Goal: Task Accomplishment & Management: Use online tool/utility

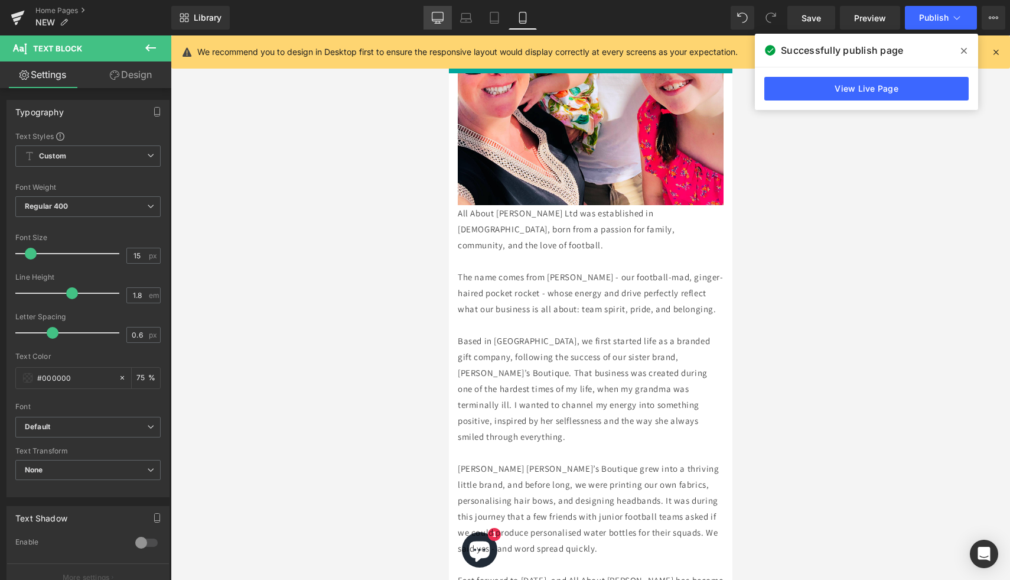
click at [433, 18] on icon at bounding box center [438, 16] width 11 height 9
type input "16"
type input "75"
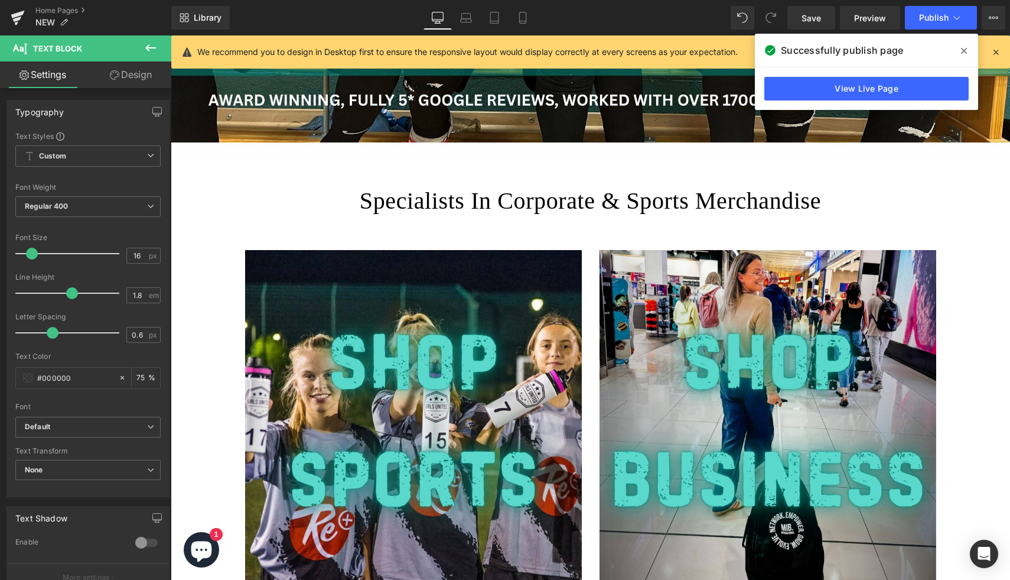
scroll to position [535, 0]
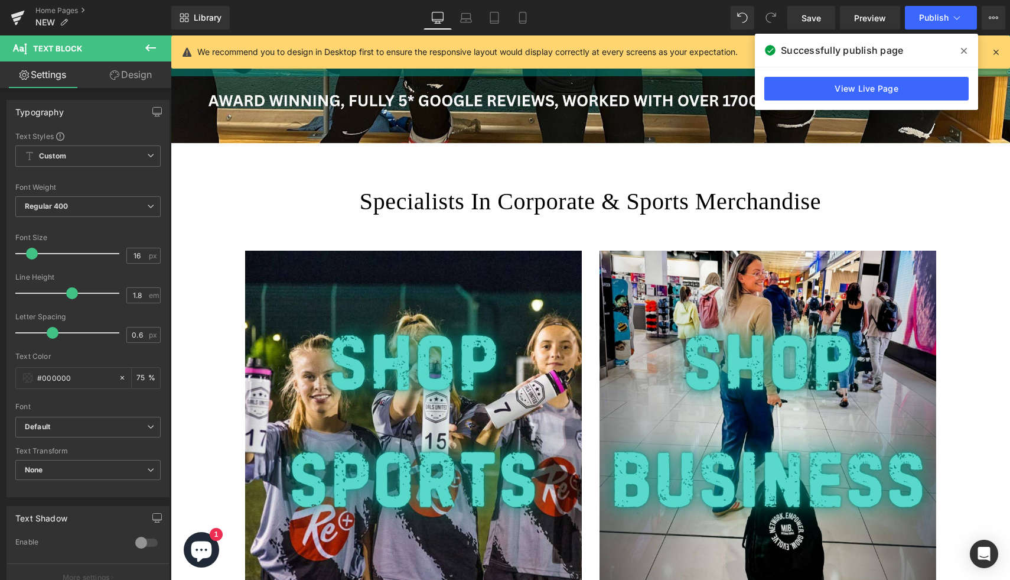
click at [151, 47] on icon at bounding box center [151, 48] width 14 height 14
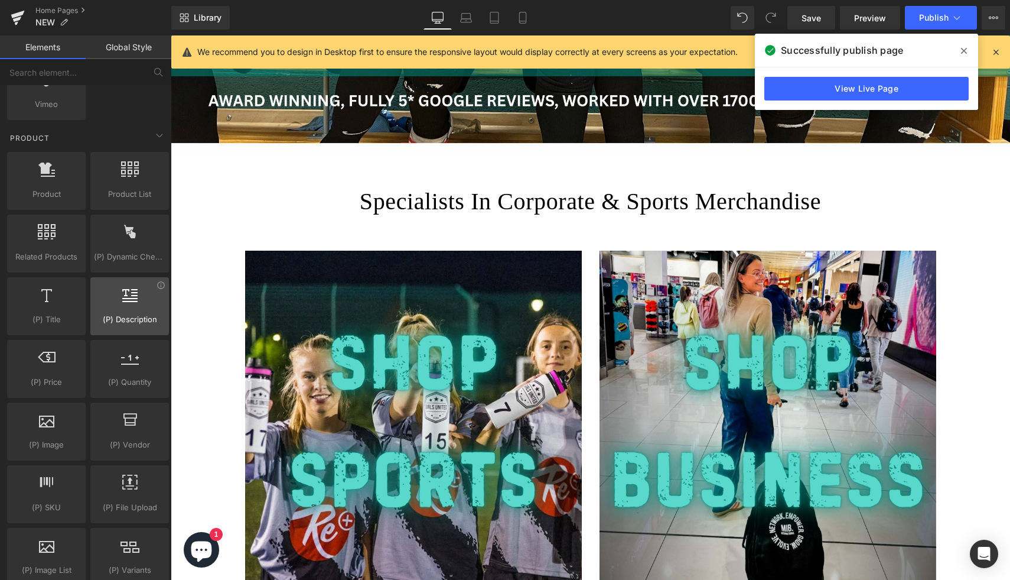
scroll to position [966, 0]
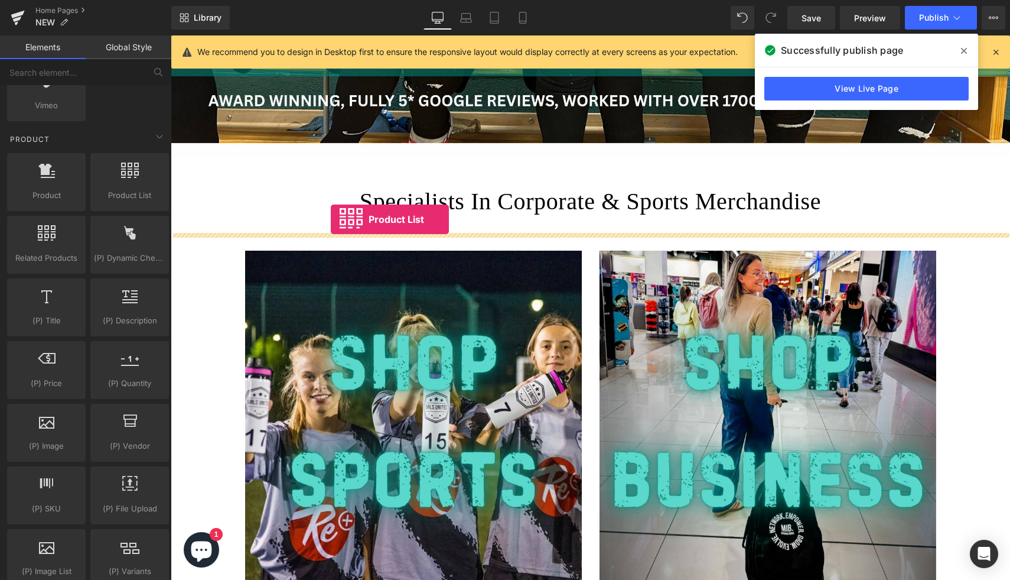
drag, startPoint x: 298, startPoint y: 225, endPoint x: 331, endPoint y: 219, distance: 32.9
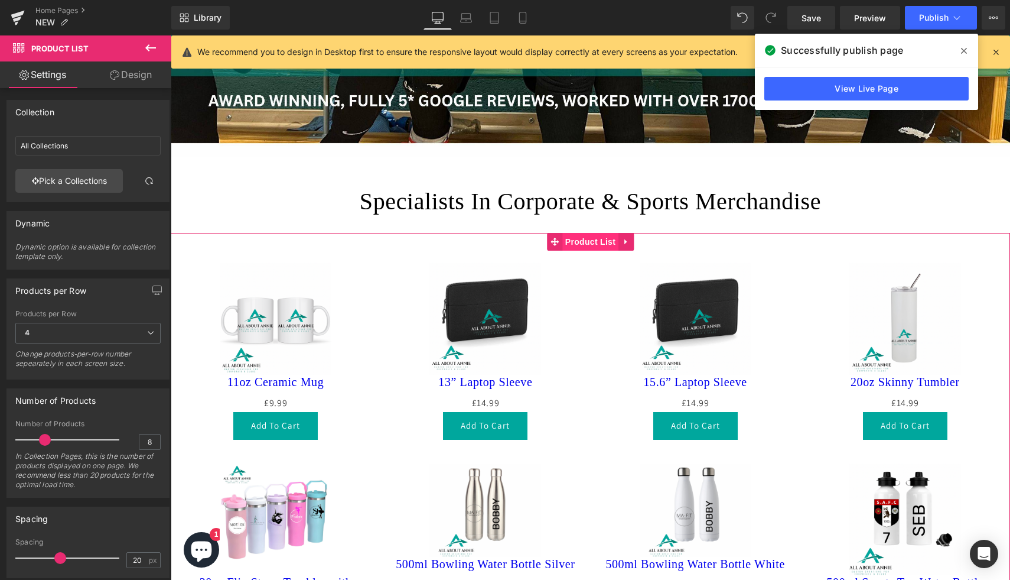
click at [600, 242] on span "Product List" at bounding box center [591, 242] width 56 height 18
click at [67, 185] on link "Pick a Collections" at bounding box center [69, 181] width 108 height 24
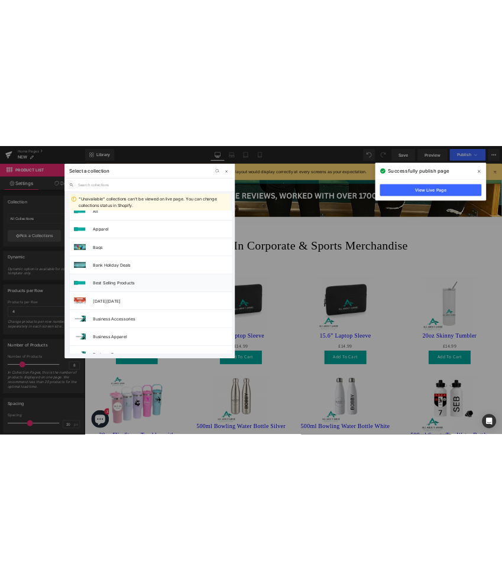
scroll to position [484, 0]
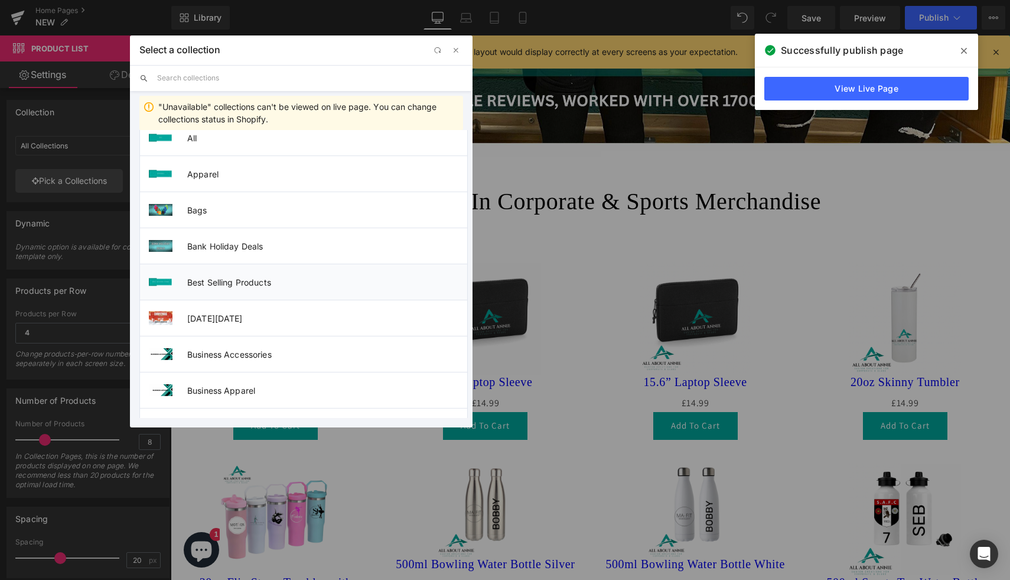
click at [245, 274] on li "Best Selling Products" at bounding box center [303, 282] width 329 height 36
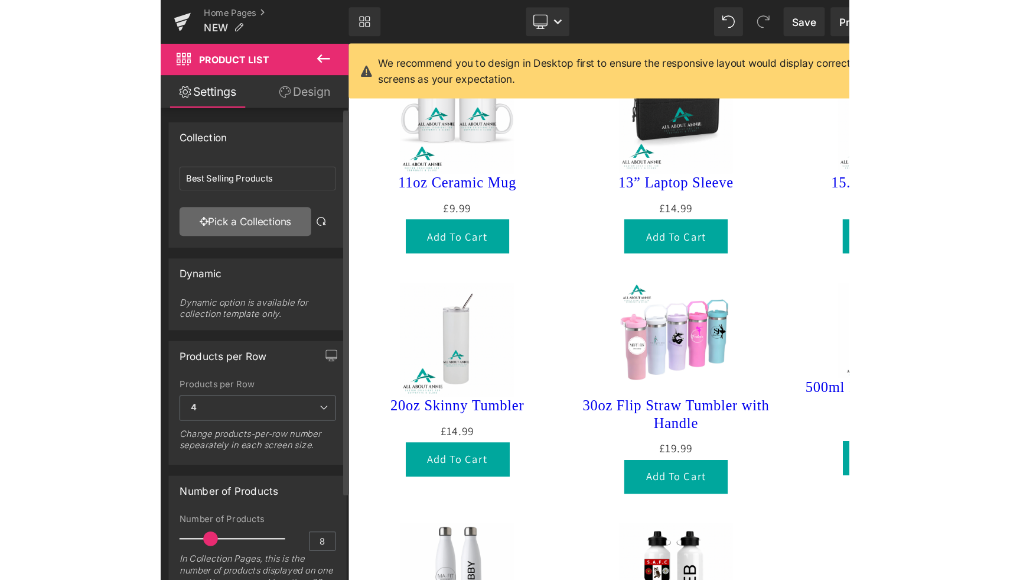
scroll to position [492, 0]
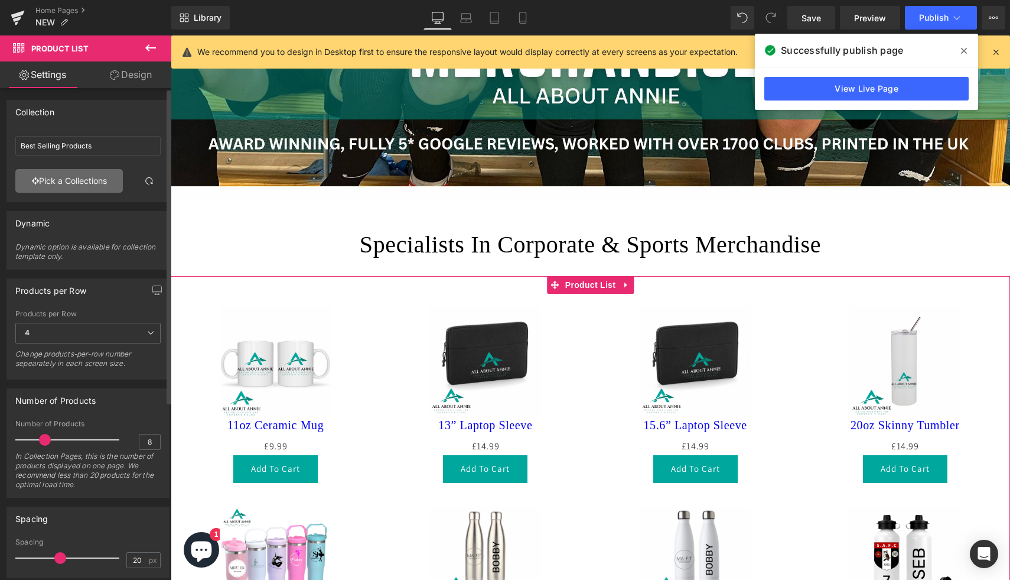
click at [87, 182] on link "Pick a Collections" at bounding box center [69, 181] width 108 height 24
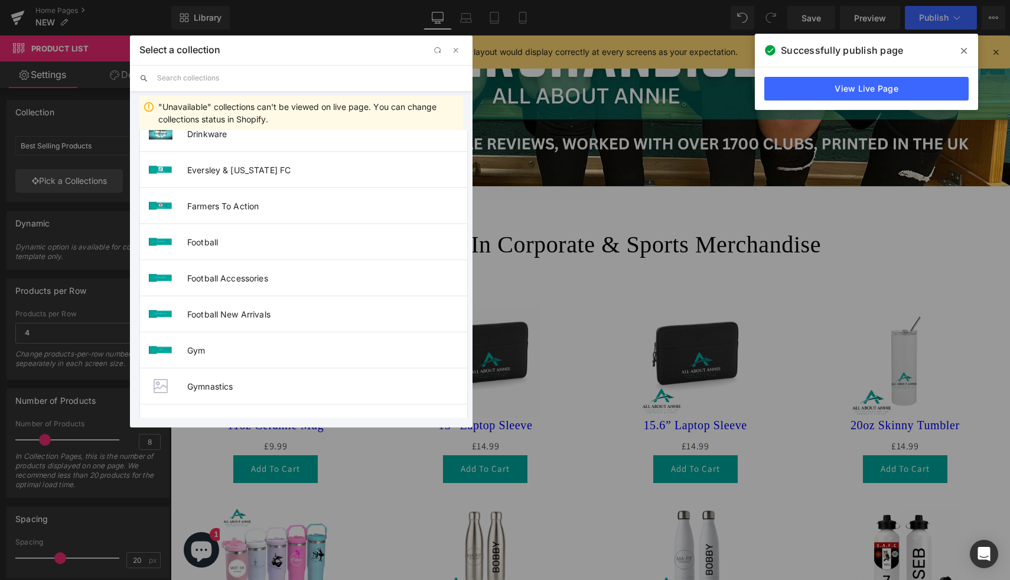
scroll to position [1263, 0]
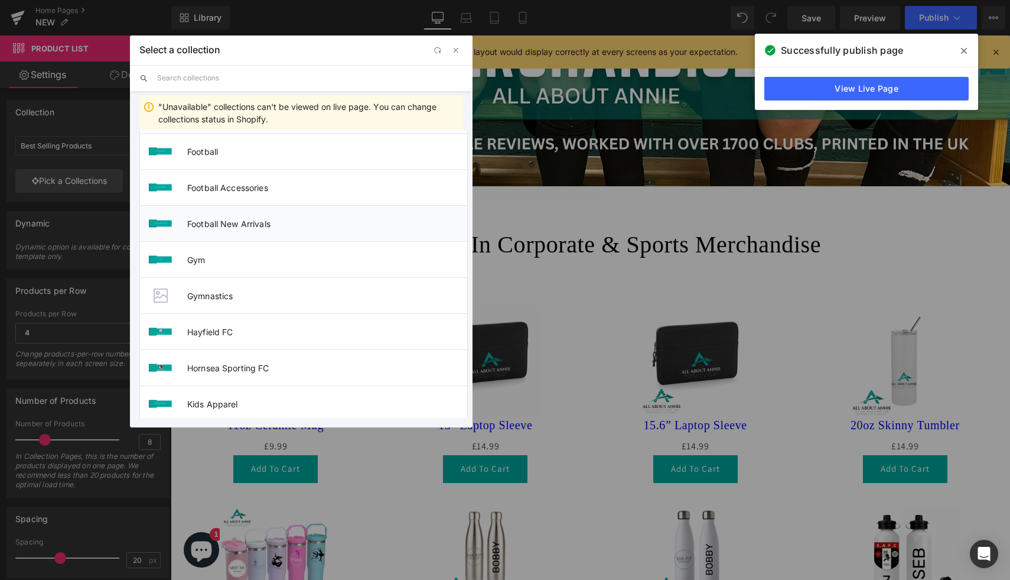
click at [240, 228] on span "Football New Arrivals" at bounding box center [327, 224] width 280 height 10
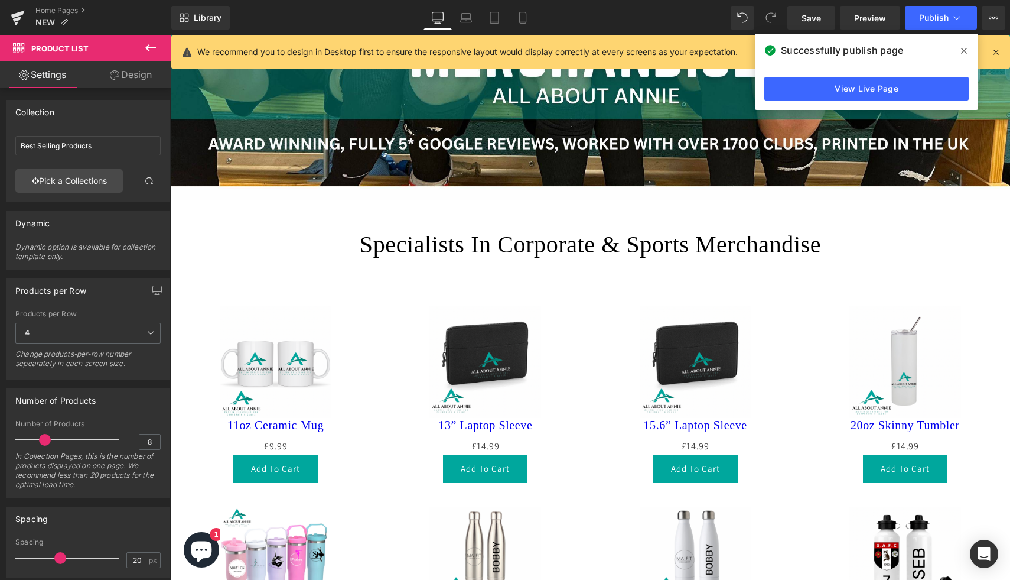
type input "Football New Arrivals"
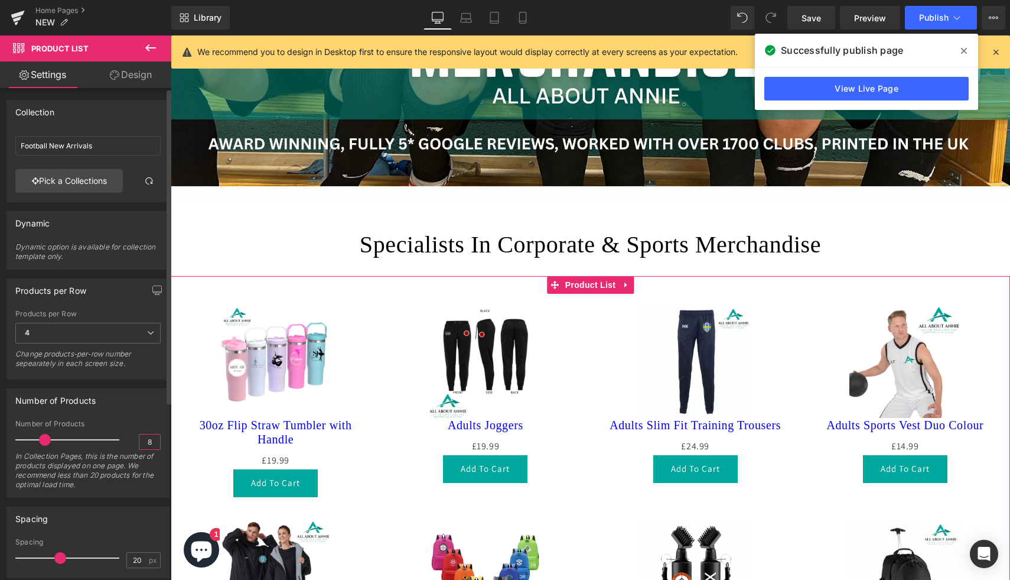
scroll to position [0, 0]
drag, startPoint x: 148, startPoint y: 444, endPoint x: 133, endPoint y: 444, distance: 14.8
click at [133, 444] on div "Number of Products 8 In Collection Pages, this is the number of products displa…" at bounding box center [87, 458] width 145 height 77
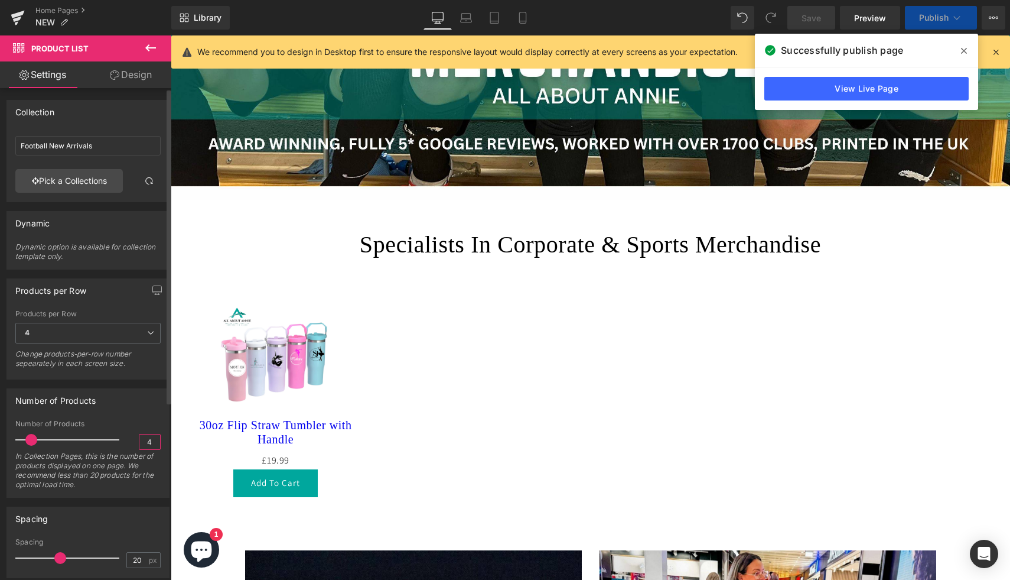
type input "4"
click at [149, 413] on div "Number of Products 4 Number of Products 4 In Collection Pages, this is the numb…" at bounding box center [87, 442] width 163 height 109
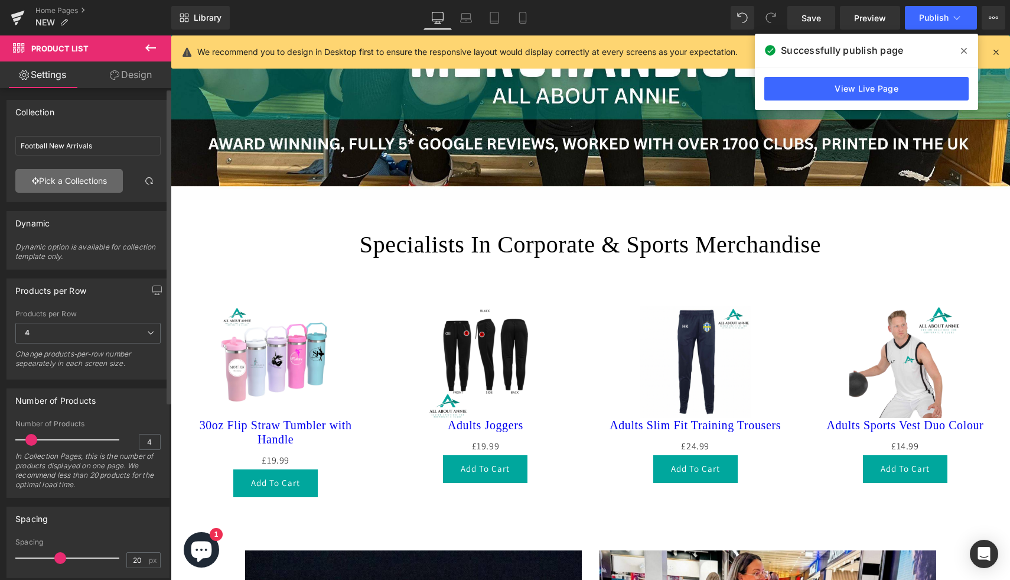
click at [93, 180] on link "Pick a Collections" at bounding box center [69, 181] width 108 height 24
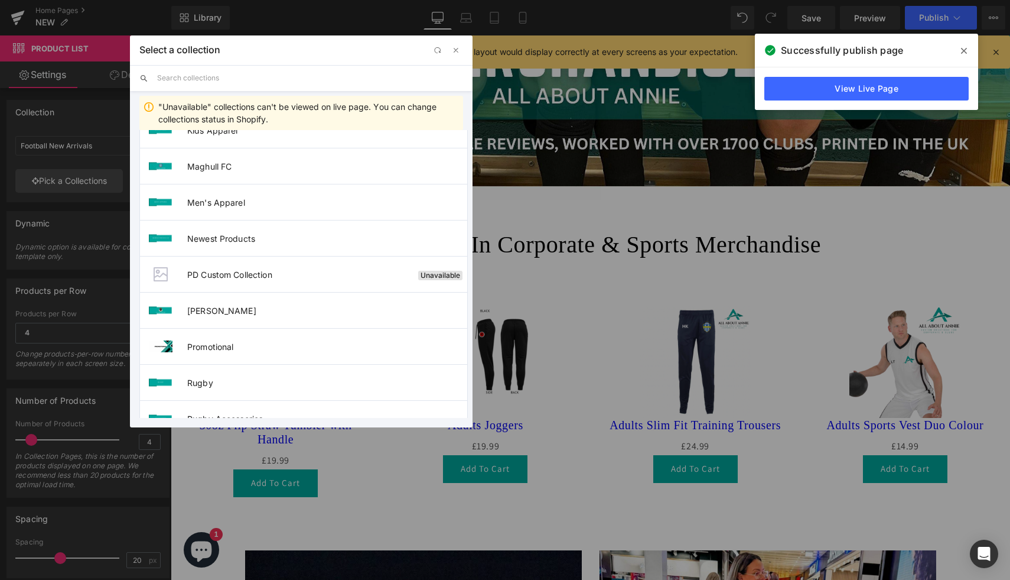
scroll to position [1488, 0]
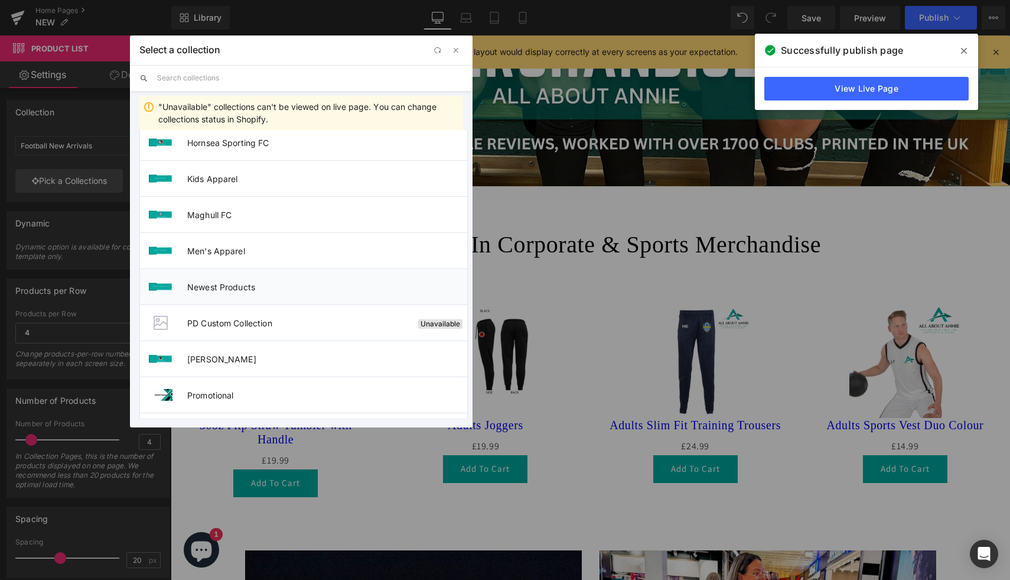
drag, startPoint x: 253, startPoint y: 291, endPoint x: 82, endPoint y: 255, distance: 174.5
click at [253, 291] on span "Newest Products" at bounding box center [327, 287] width 280 height 10
type input "Newest Products"
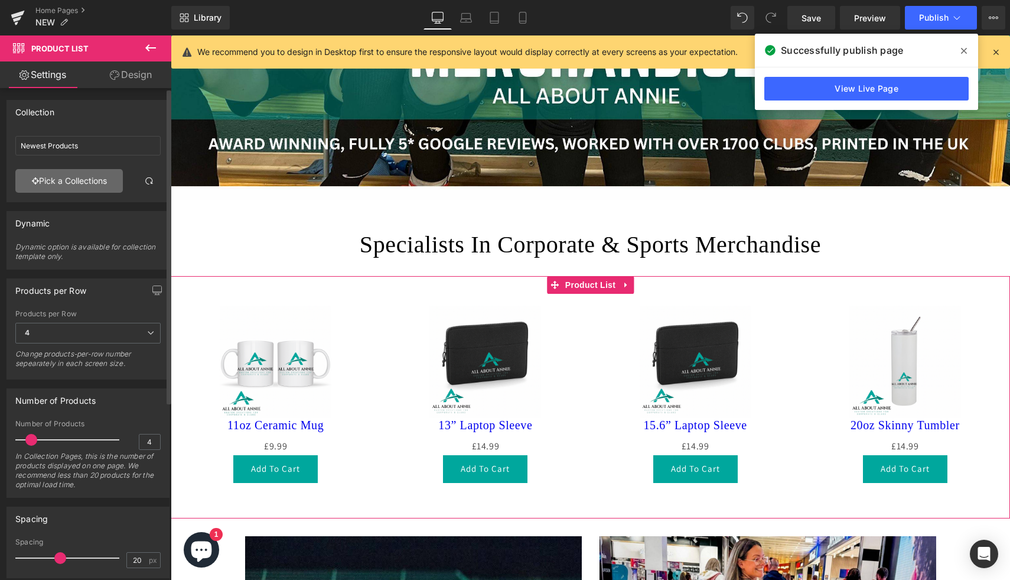
click at [77, 177] on link "Pick a Collections" at bounding box center [69, 181] width 108 height 24
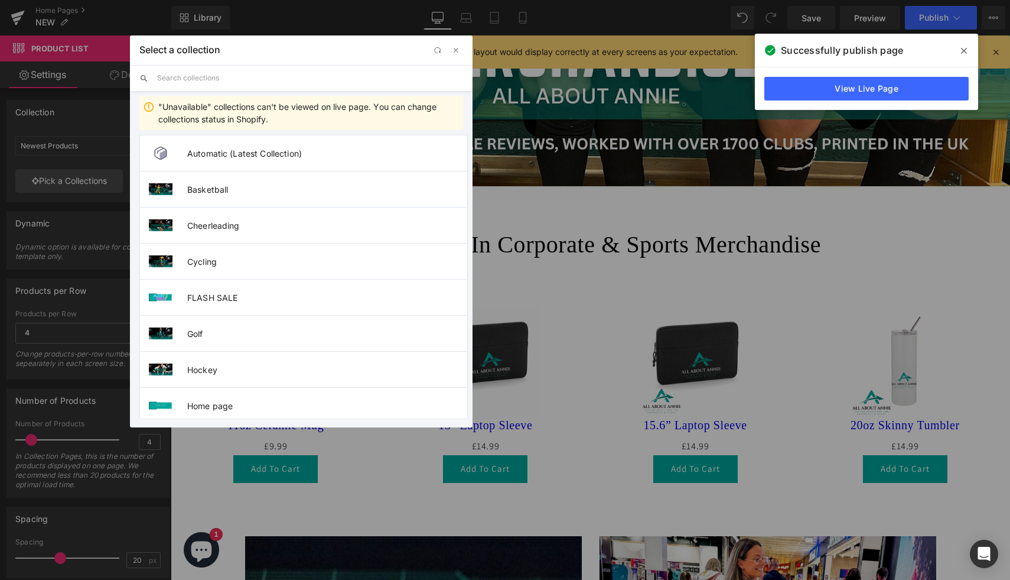
click at [249, 70] on input "text" at bounding box center [310, 78] width 306 height 26
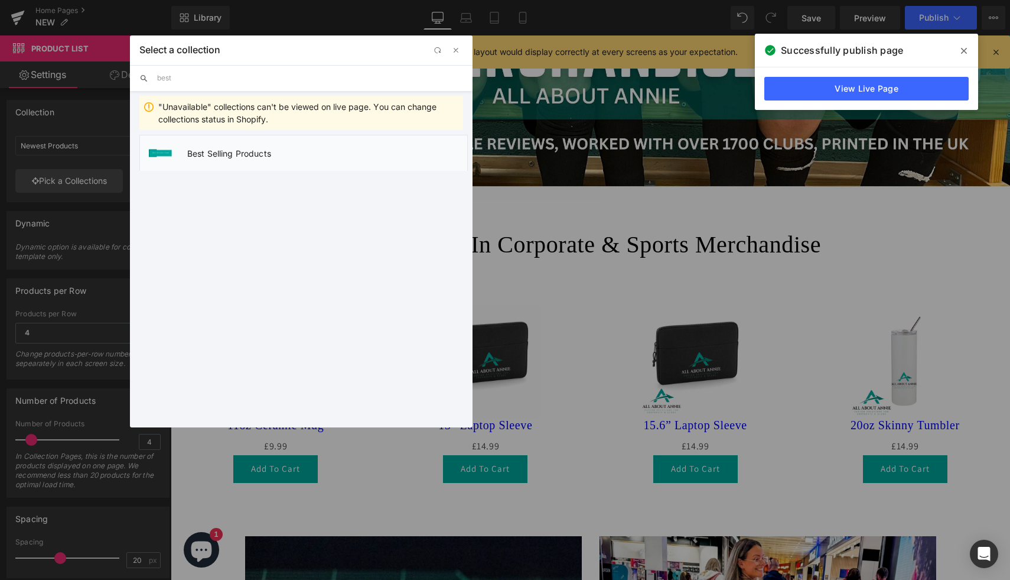
type input "best"
click at [262, 155] on span "Best Selling Products" at bounding box center [327, 153] width 280 height 10
type input "Best Selling Products"
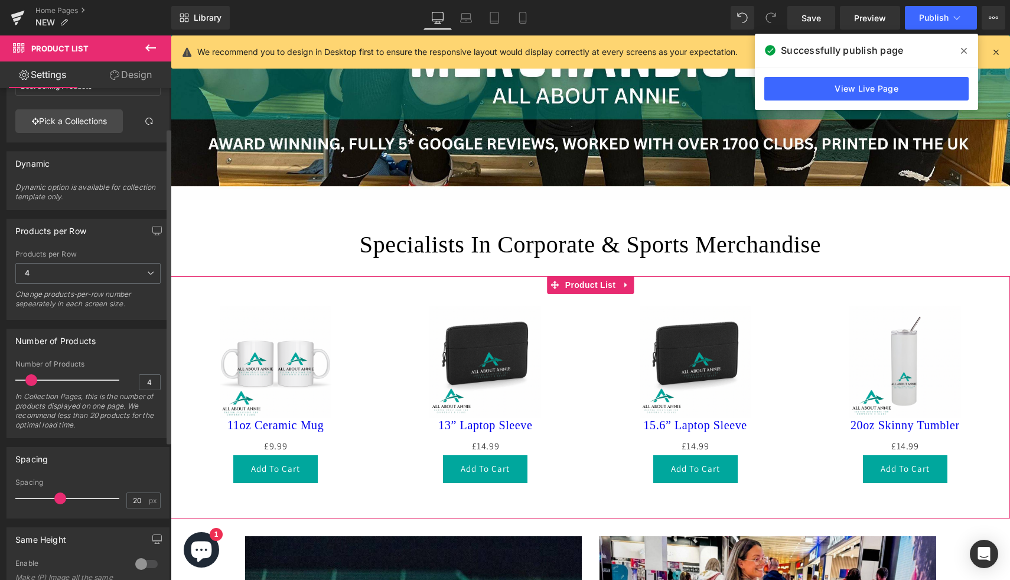
scroll to position [62, 0]
click at [624, 288] on icon at bounding box center [626, 285] width 8 height 9
click at [651, 283] on icon at bounding box center [650, 284] width 2 height 5
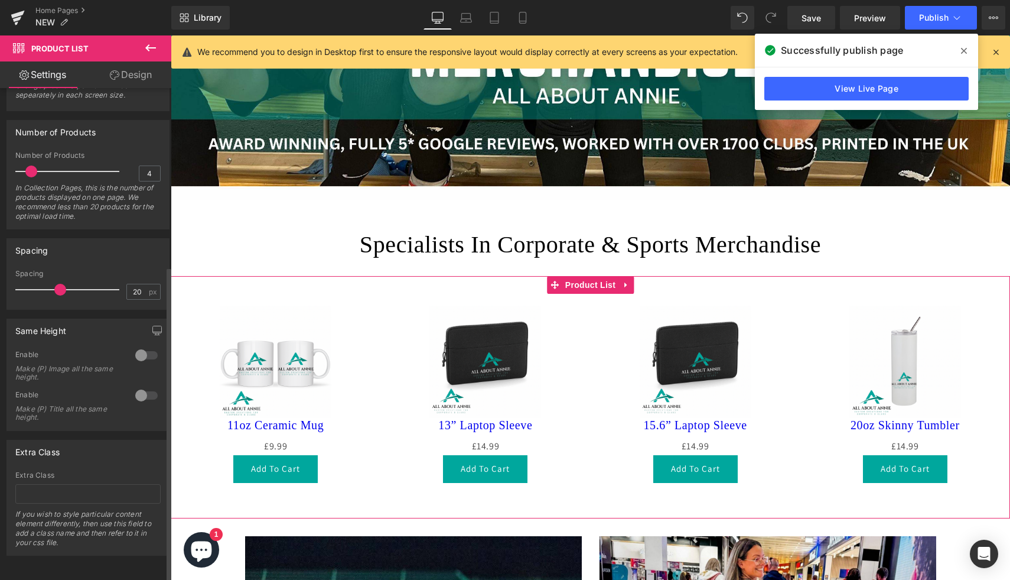
scroll to position [0, 0]
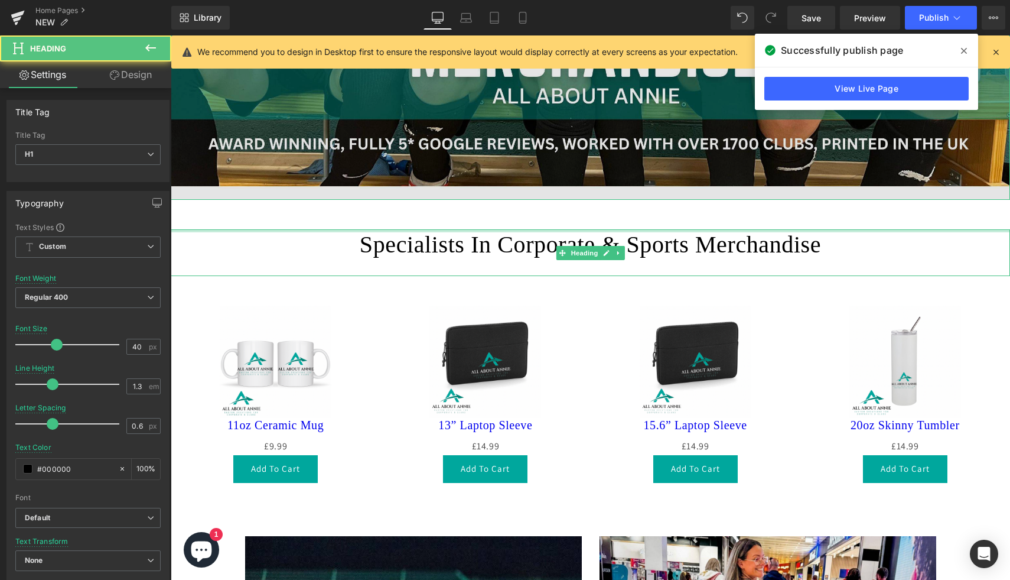
drag, startPoint x: 614, startPoint y: 229, endPoint x: 614, endPoint y: 173, distance: 56.7
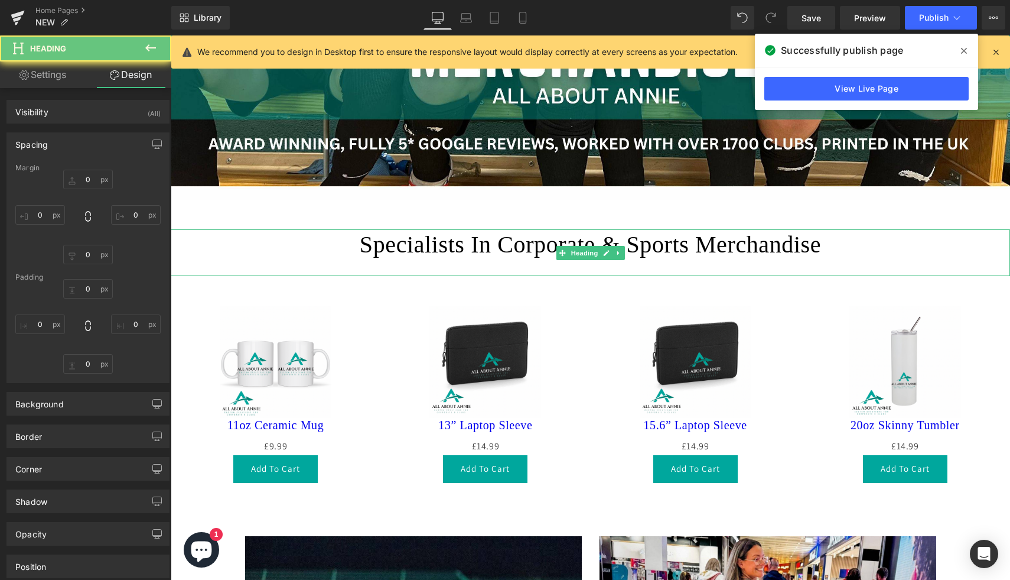
type input "50"
type input "0"
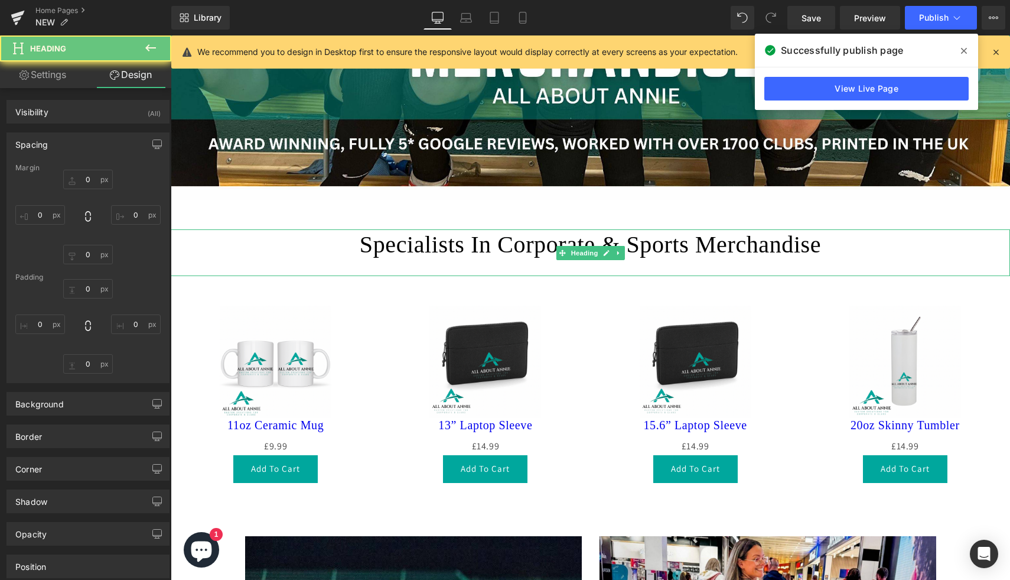
type input "0"
type input "27"
type input "0"
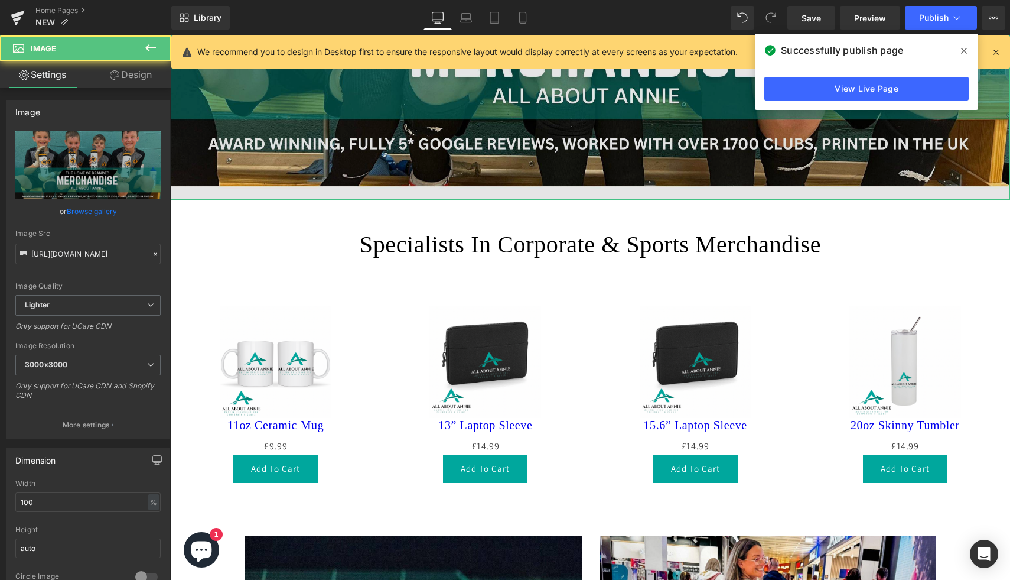
drag, startPoint x: 626, startPoint y: 197, endPoint x: 632, endPoint y: 149, distance: 48.2
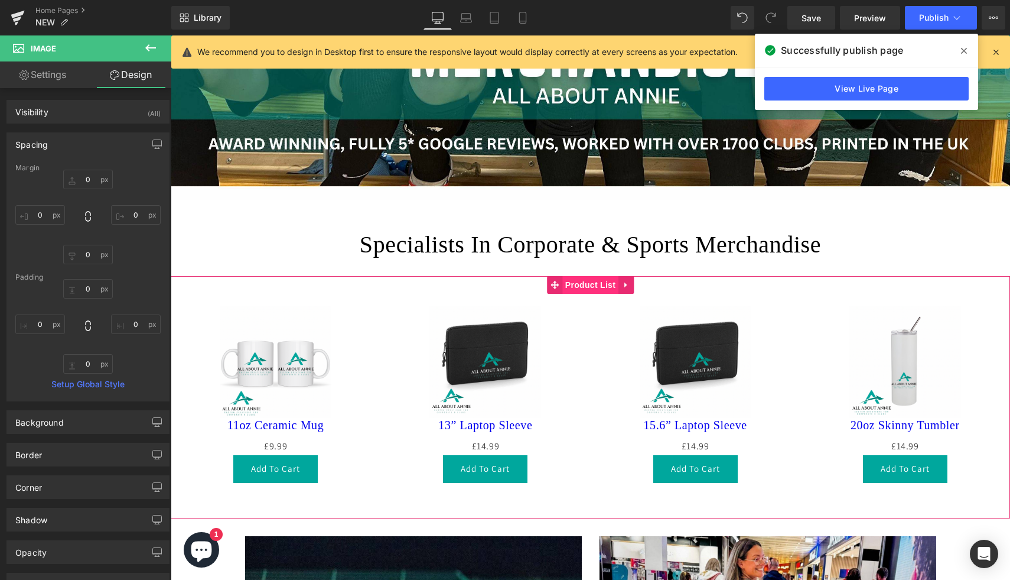
click at [596, 284] on span "Product List" at bounding box center [591, 285] width 56 height 18
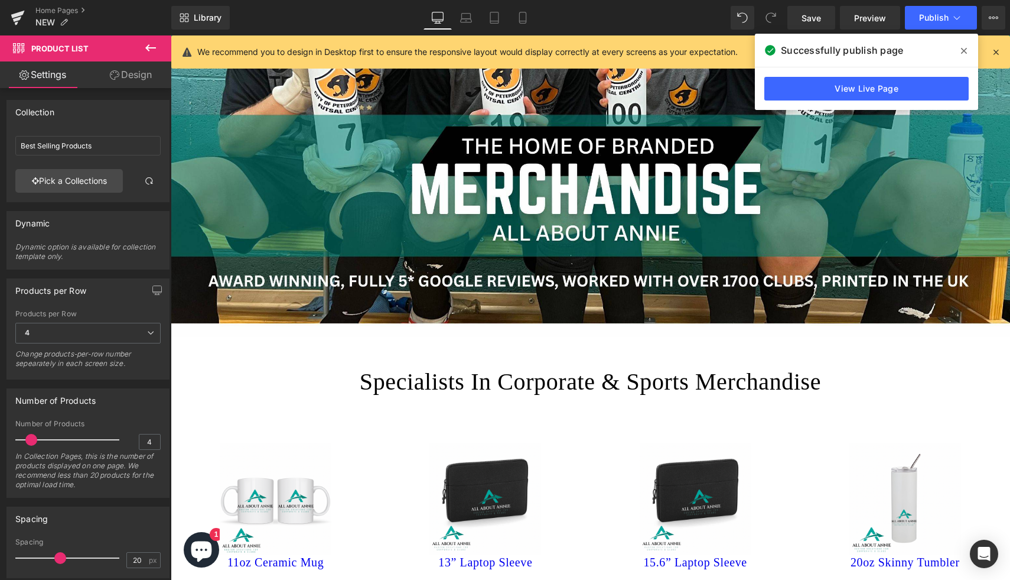
scroll to position [446, 0]
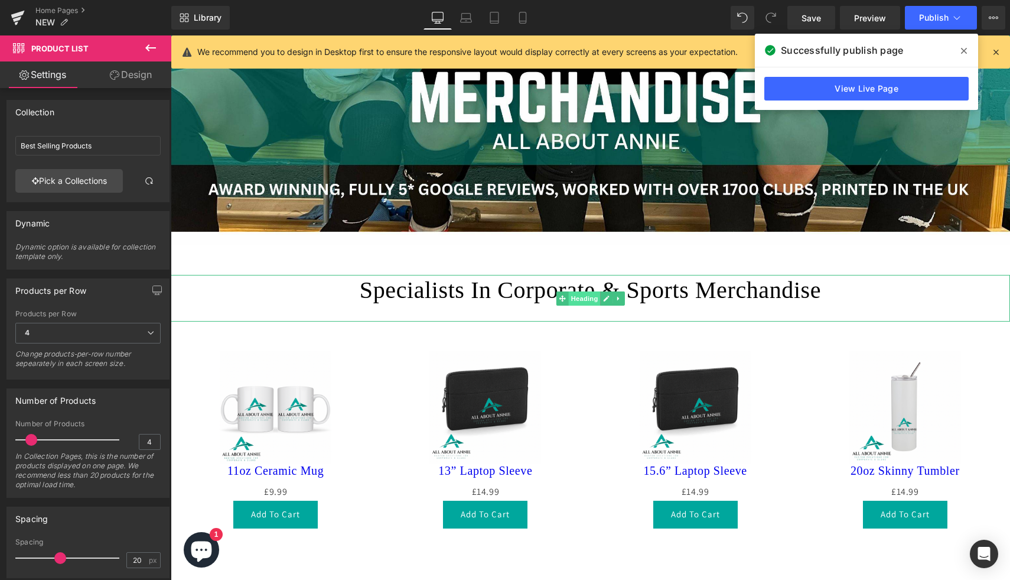
click at [584, 294] on span "Heading" at bounding box center [584, 298] width 32 height 14
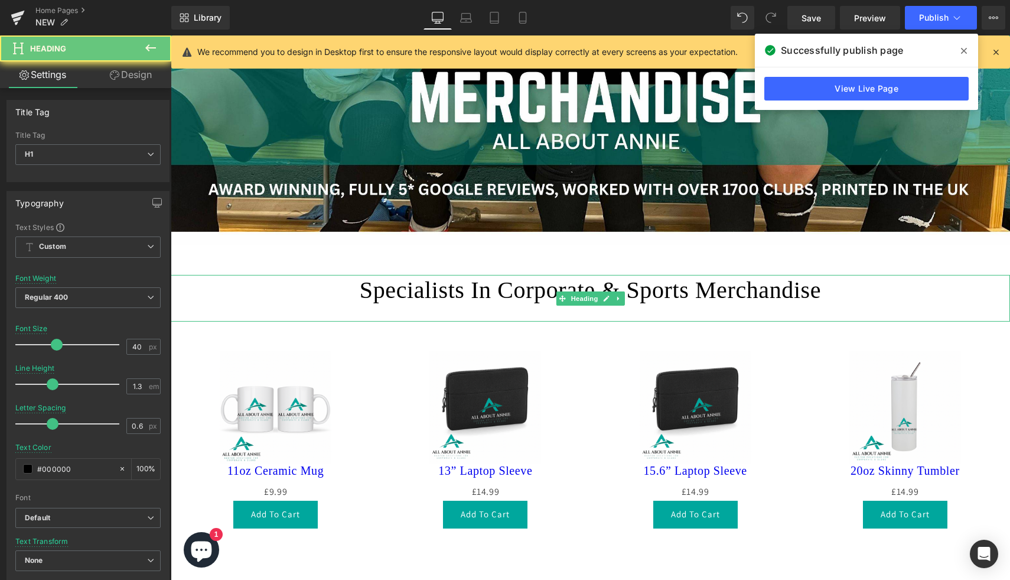
click at [532, 288] on h1 "Specialists In Corporate & Sports Merchandise" at bounding box center [591, 290] width 840 height 31
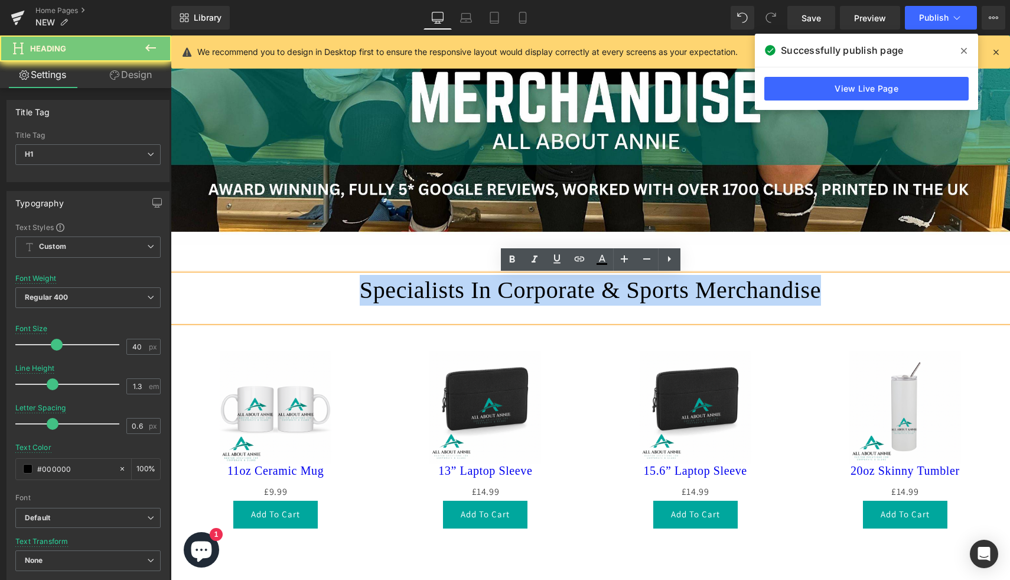
click at [532, 288] on h1 "Specialists In Corporate & Sports Merchandise" at bounding box center [591, 290] width 840 height 31
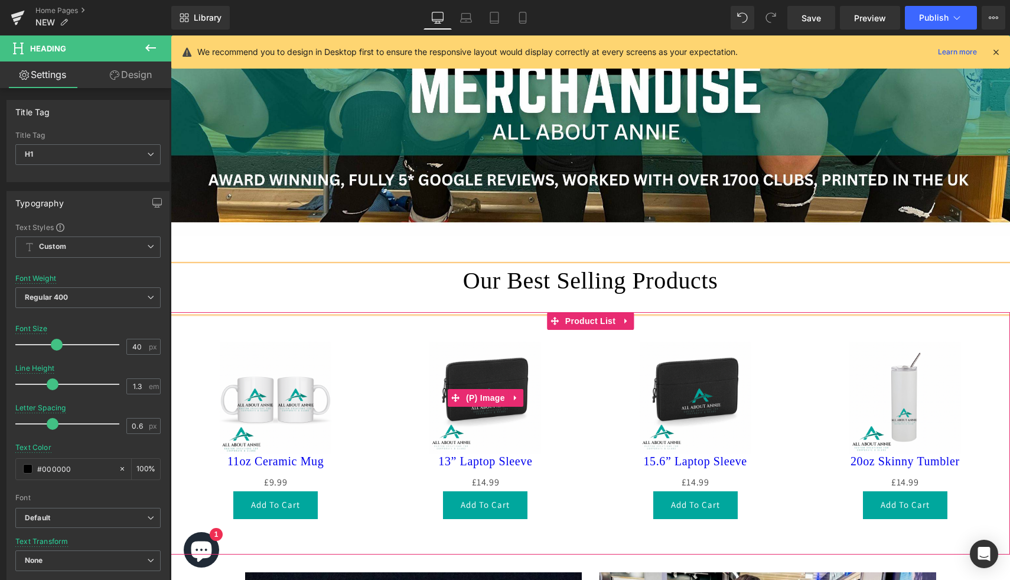
scroll to position [457, 0]
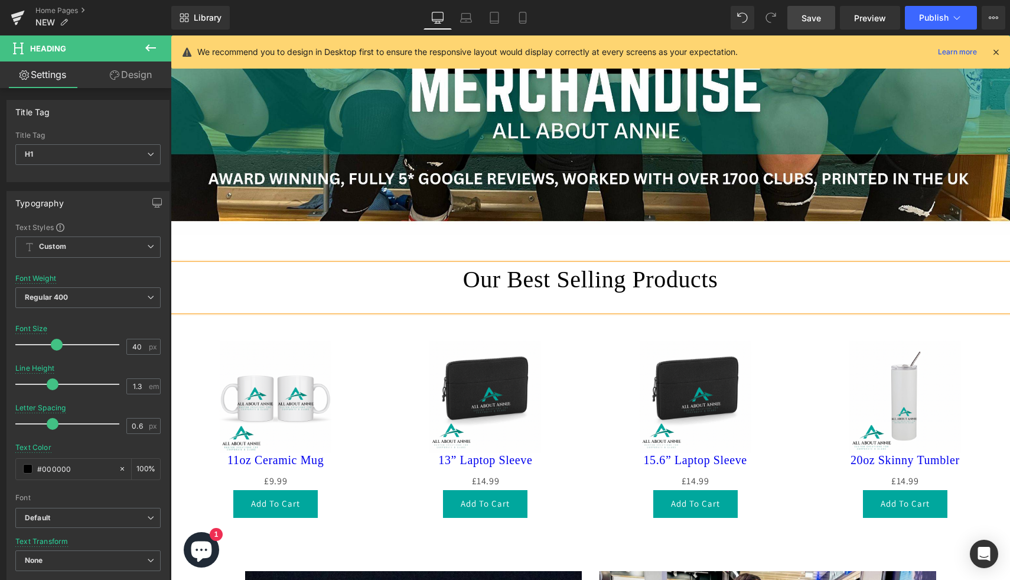
click at [820, 14] on span "Save" at bounding box center [811, 18] width 19 height 12
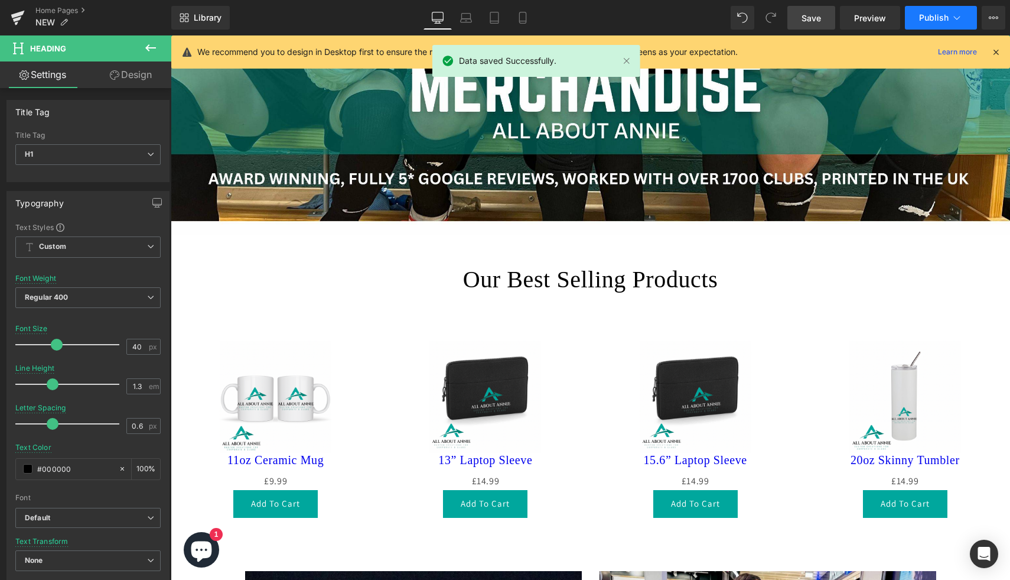
click at [919, 20] on button "Publish" at bounding box center [941, 18] width 72 height 24
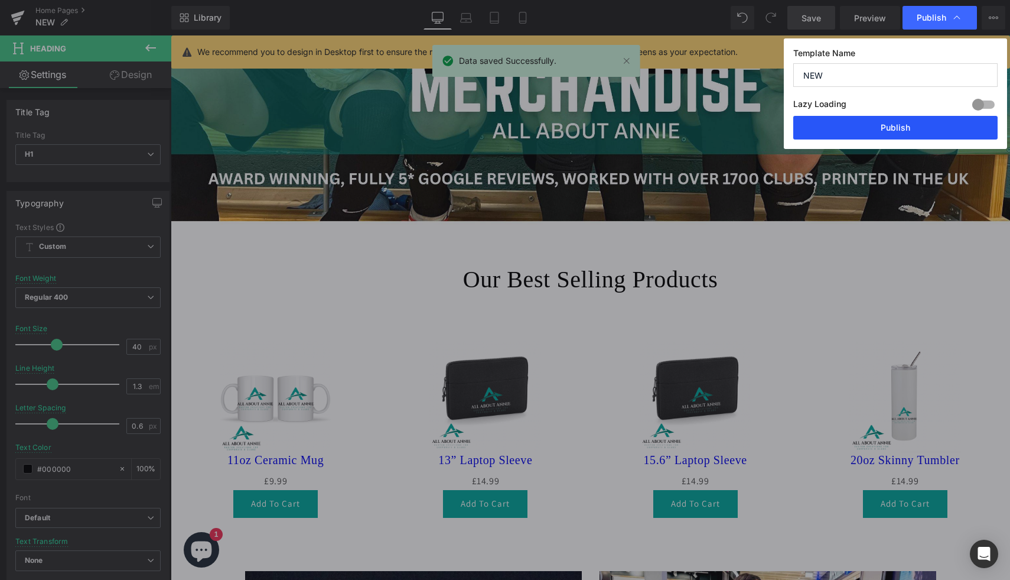
click at [885, 127] on button "Publish" at bounding box center [896, 128] width 204 height 24
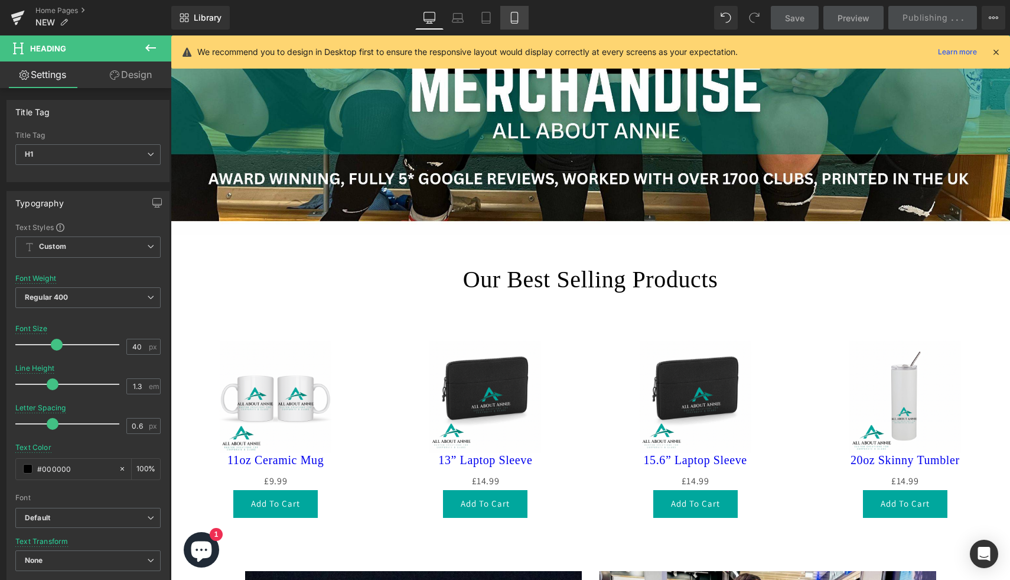
click at [521, 17] on link "Mobile" at bounding box center [514, 18] width 28 height 24
type input "25"
type input "#121212"
type input "100"
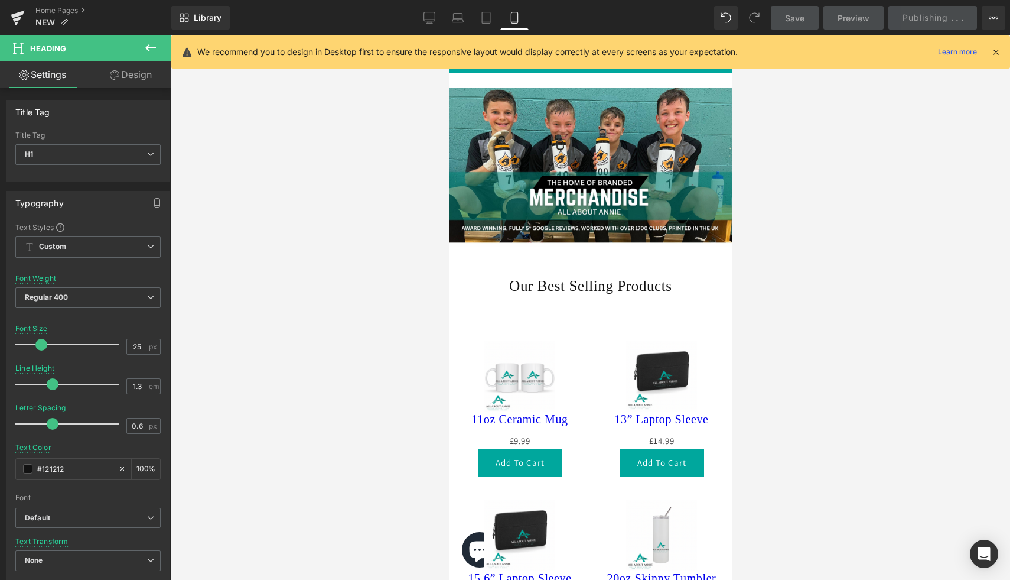
scroll to position [97, 0]
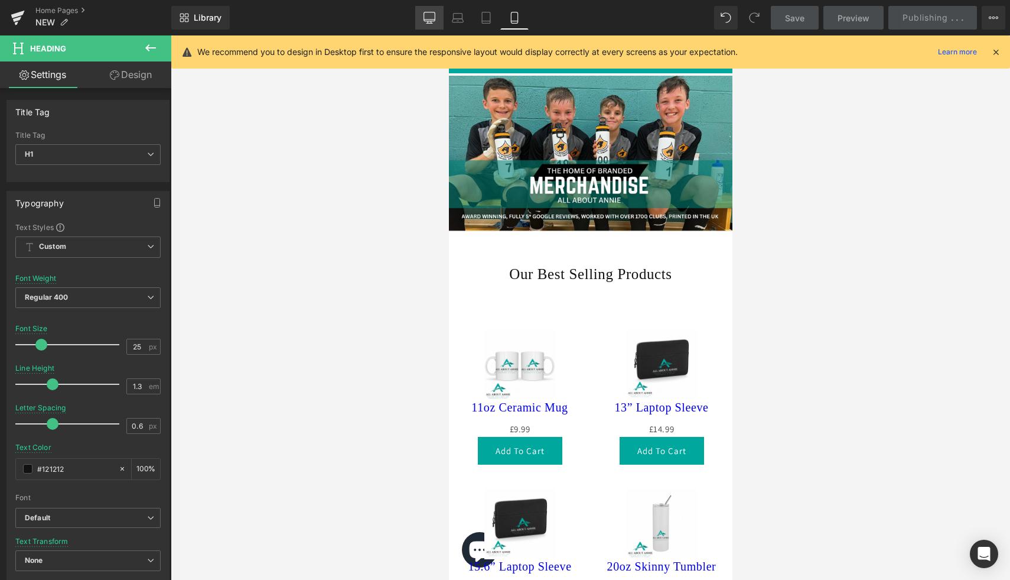
click at [425, 17] on icon at bounding box center [430, 18] width 12 height 12
type input "40"
type input "#000000"
type input "100"
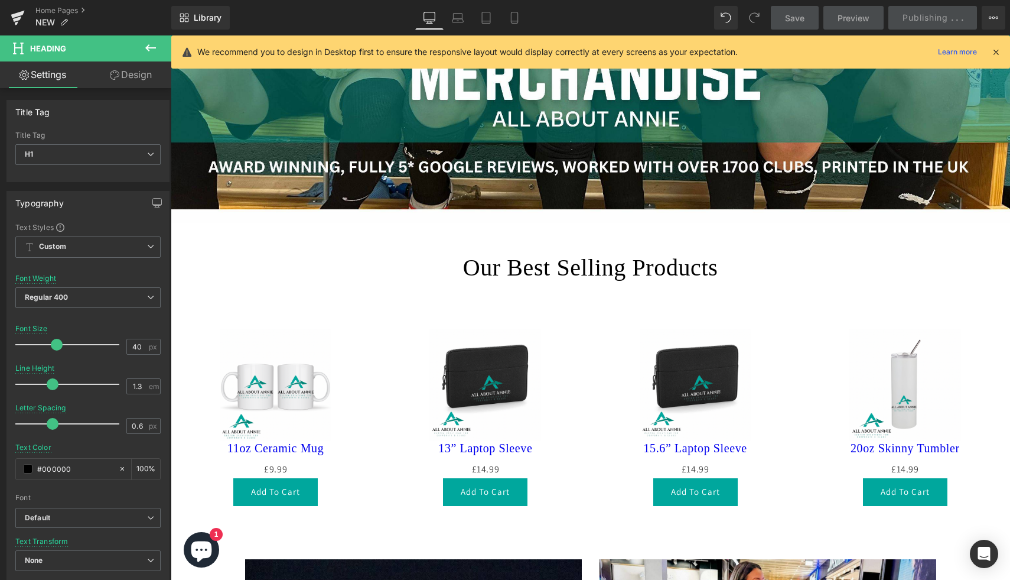
scroll to position [457, 0]
